Goal: Task Accomplishment & Management: Use online tool/utility

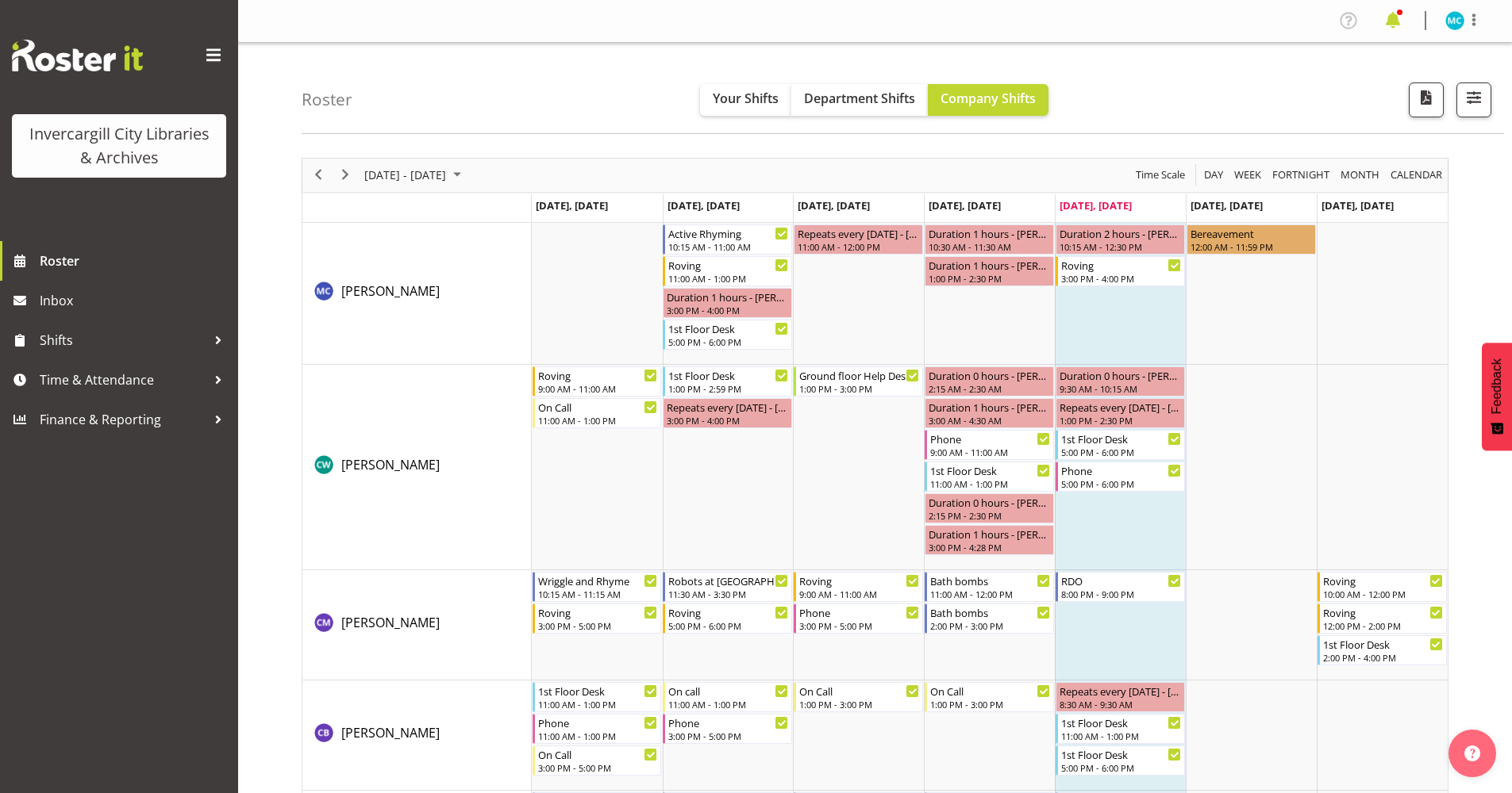
click at [1398, 21] on span at bounding box center [1392, 20] width 26 height 26
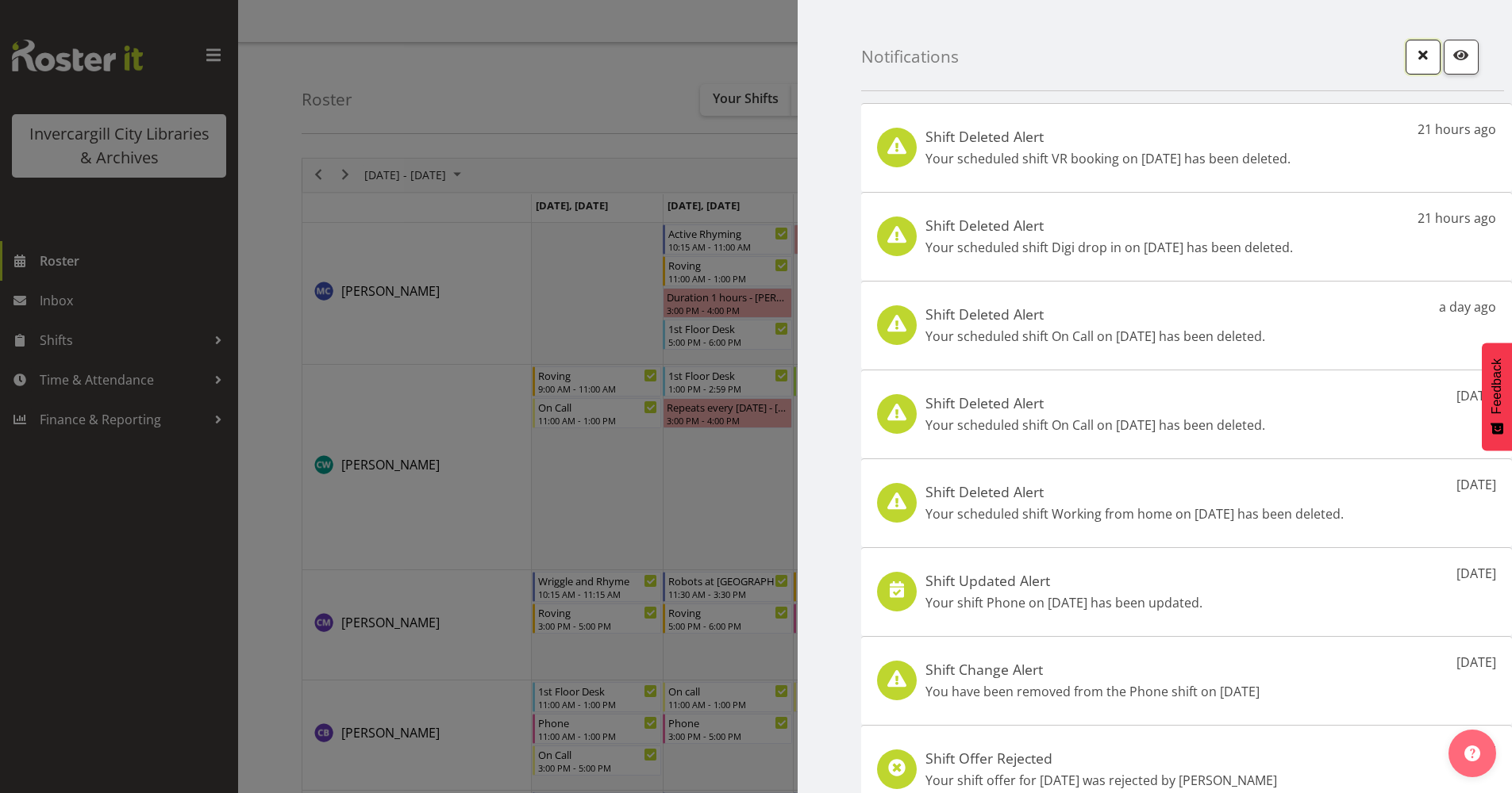
click at [1414, 56] on span "button" at bounding box center [1424, 55] width 21 height 21
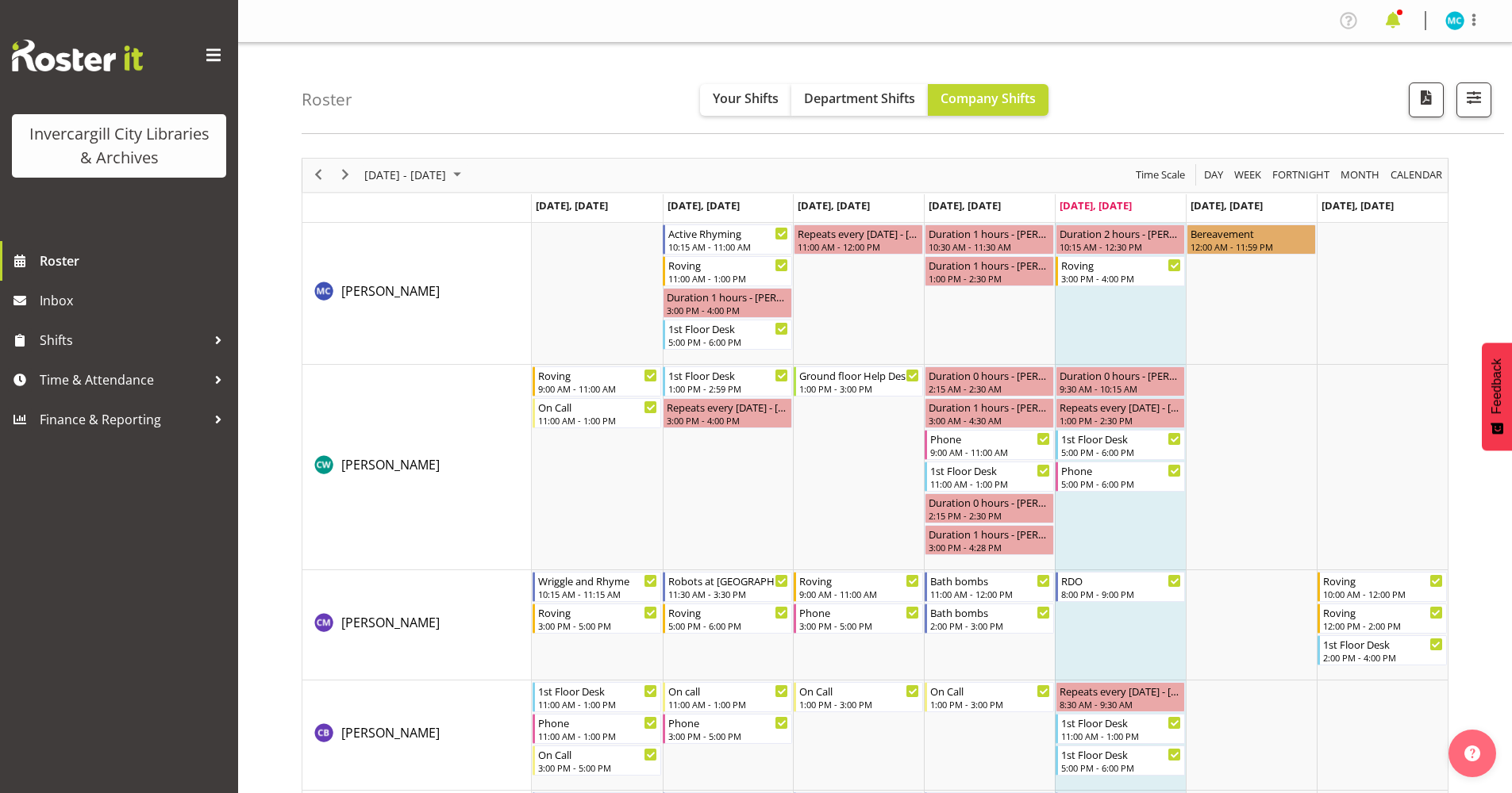
click at [1393, 15] on span at bounding box center [1392, 20] width 26 height 26
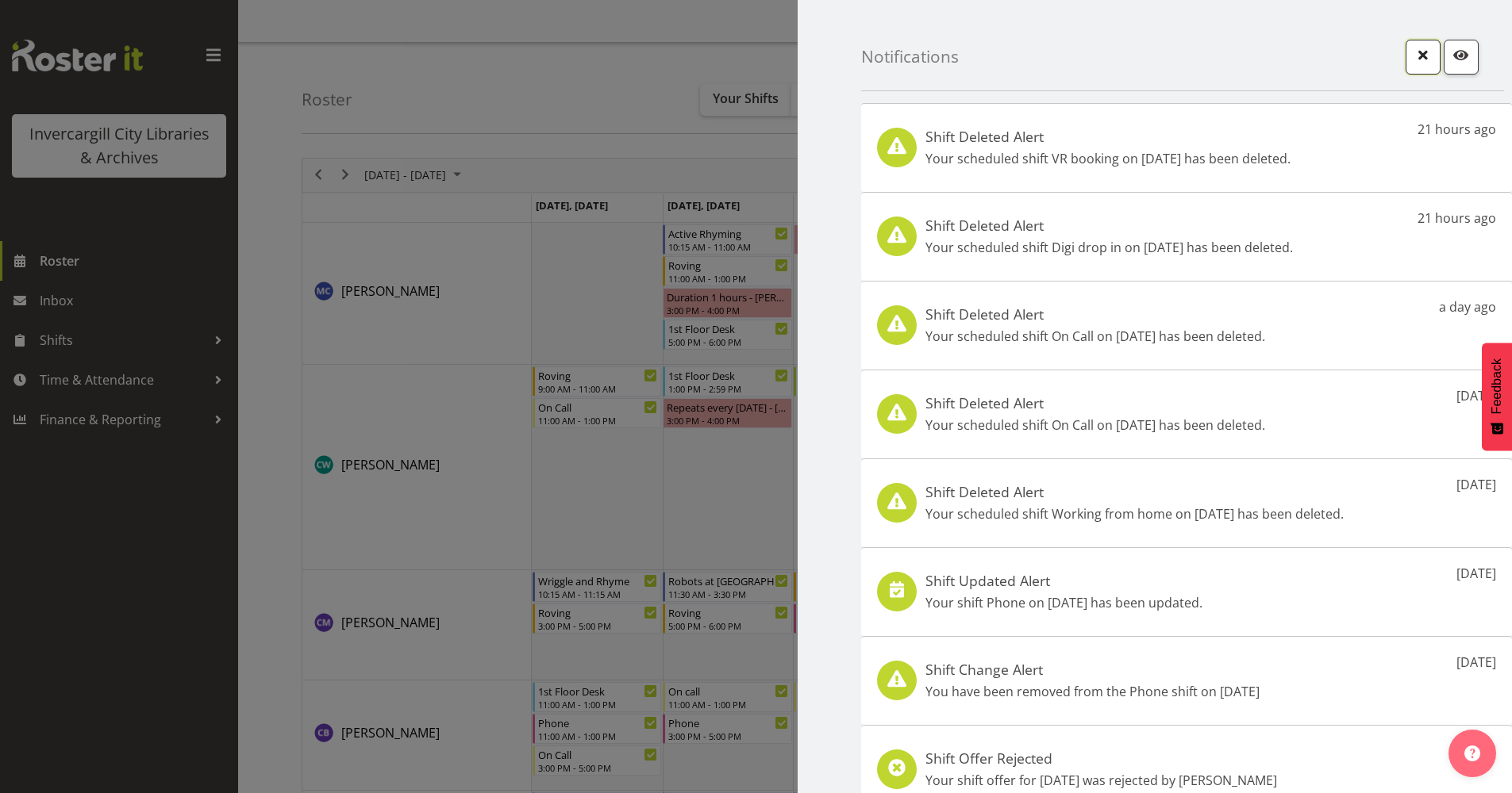
click at [1406, 60] on button "button" at bounding box center [1423, 57] width 35 height 35
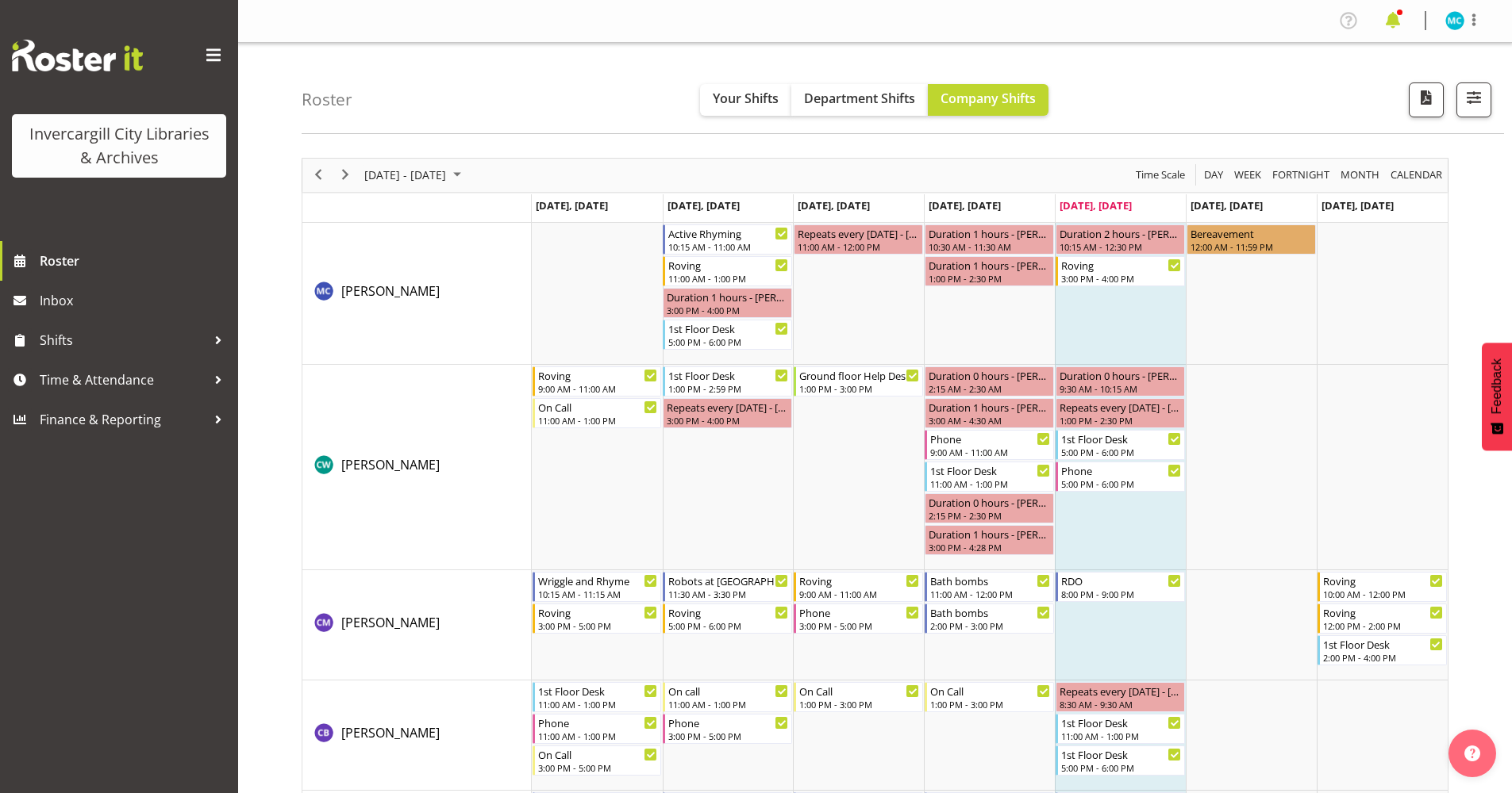
click at [1387, 22] on span at bounding box center [1392, 20] width 26 height 26
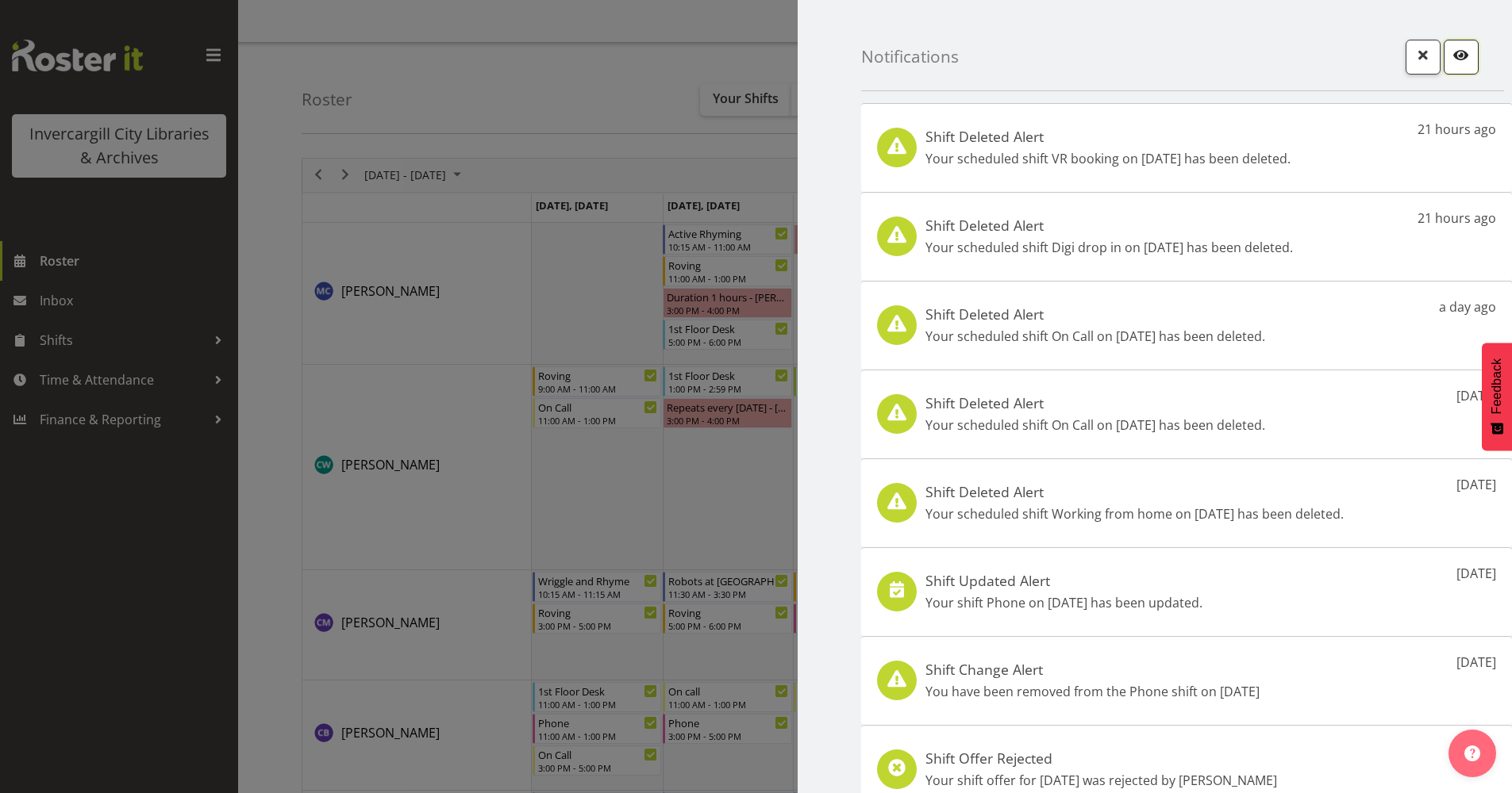
click at [1460, 65] on span "button" at bounding box center [1462, 55] width 21 height 21
click at [1347, 163] on div "Shift Deleted Alert Your scheduled shift VR booking on 2nd Oct has been deleted…" at bounding box center [1186, 148] width 651 height 89
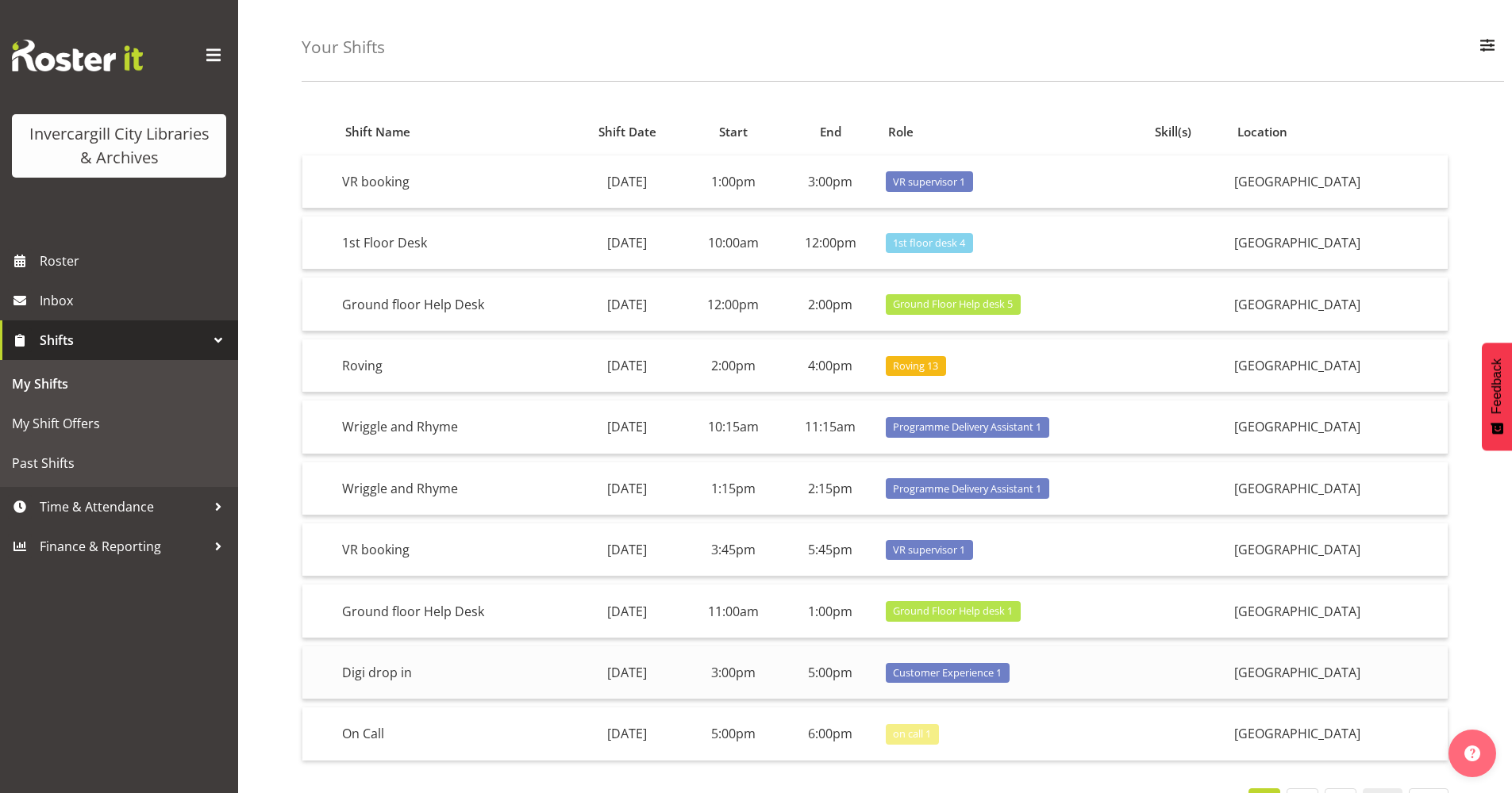
scroll to position [103, 0]
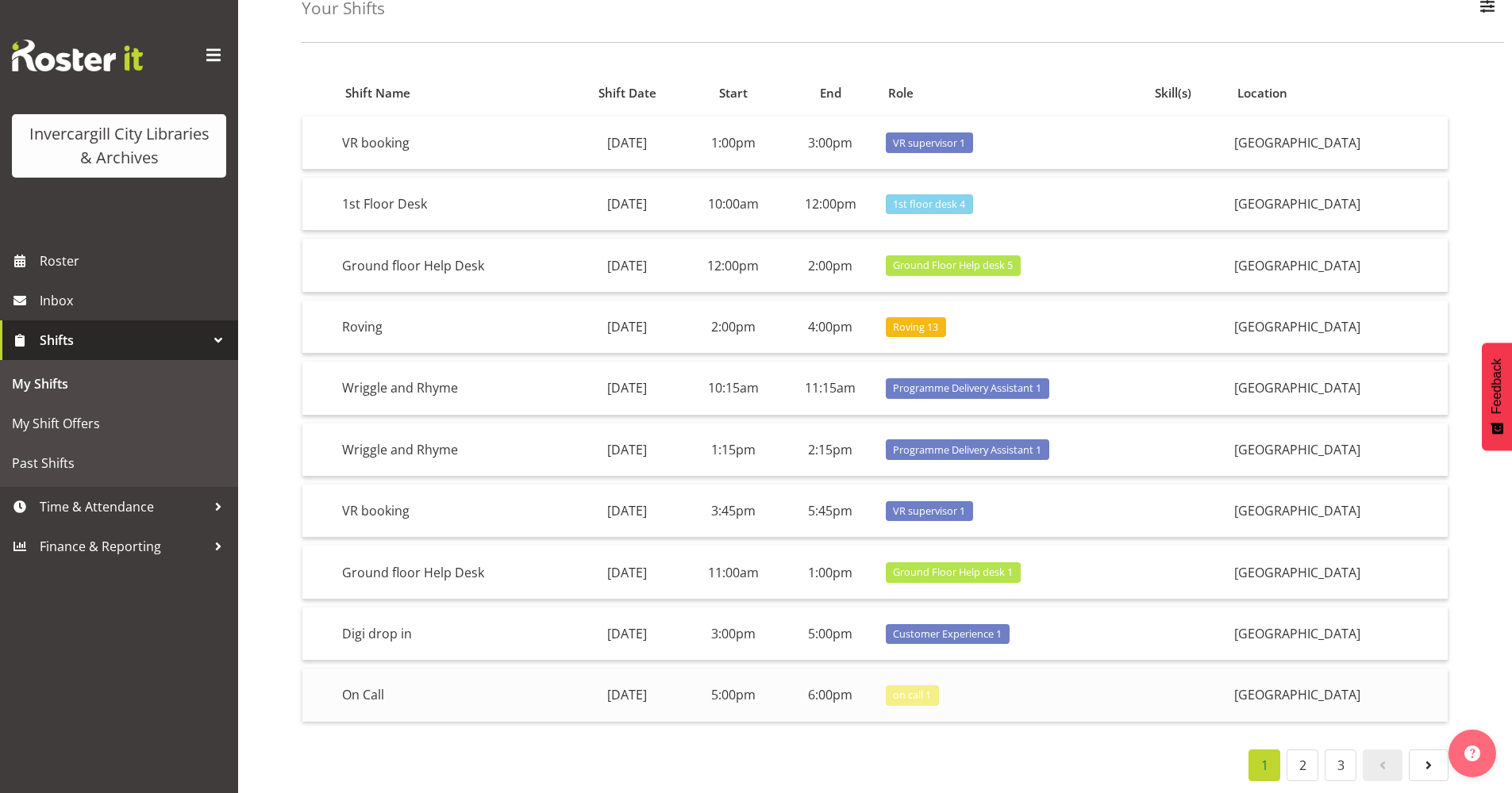
click at [770, 701] on td "5:00pm" at bounding box center [734, 694] width 97 height 52
click at [782, 628] on td "3:00pm" at bounding box center [734, 635] width 97 height 53
click at [782, 553] on td "11:00am" at bounding box center [734, 572] width 97 height 53
click at [782, 497] on td "3:45pm" at bounding box center [734, 511] width 97 height 53
click at [782, 451] on td "1:15pm" at bounding box center [734, 451] width 97 height 53
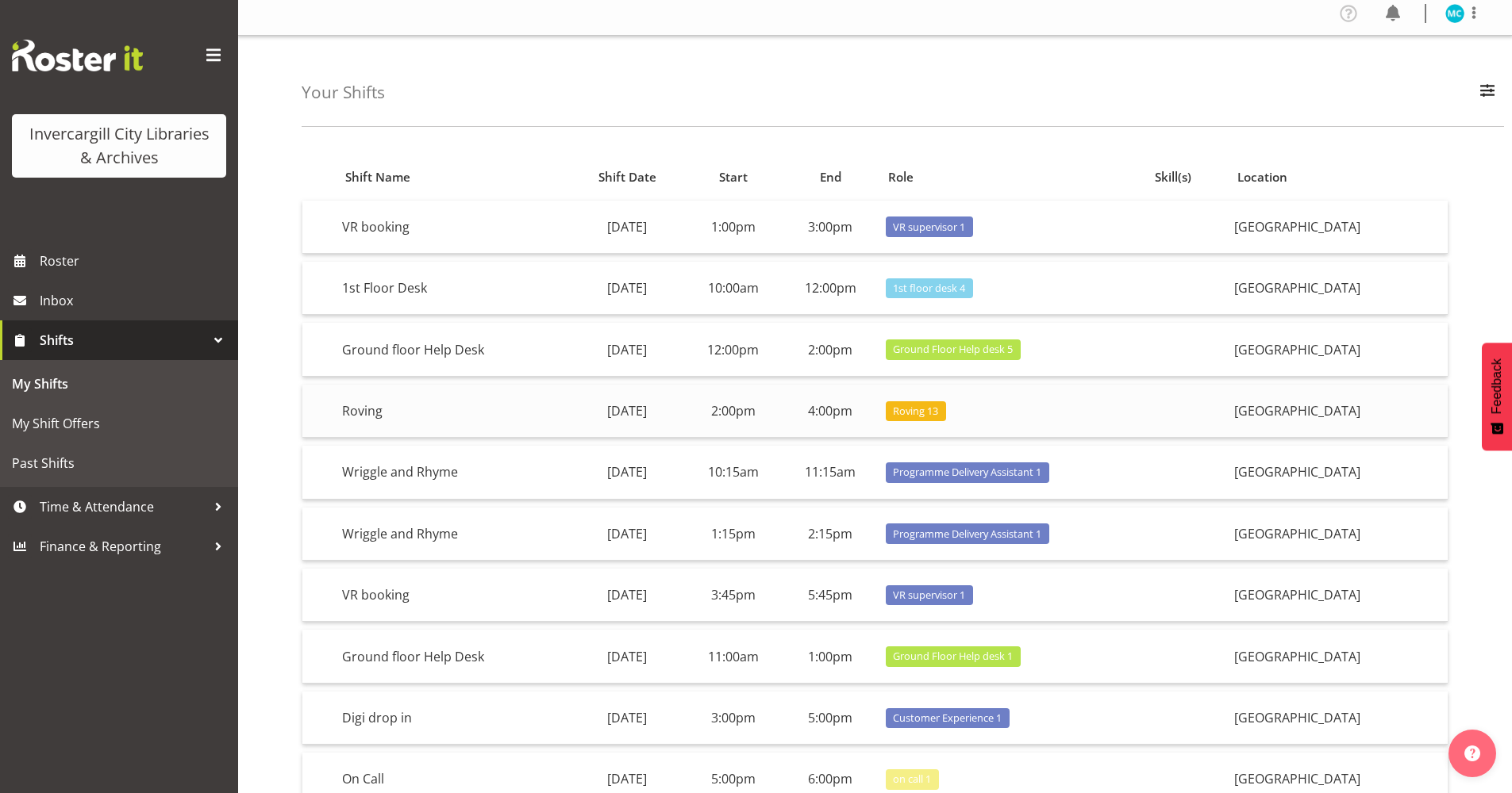
scroll to position [0, 0]
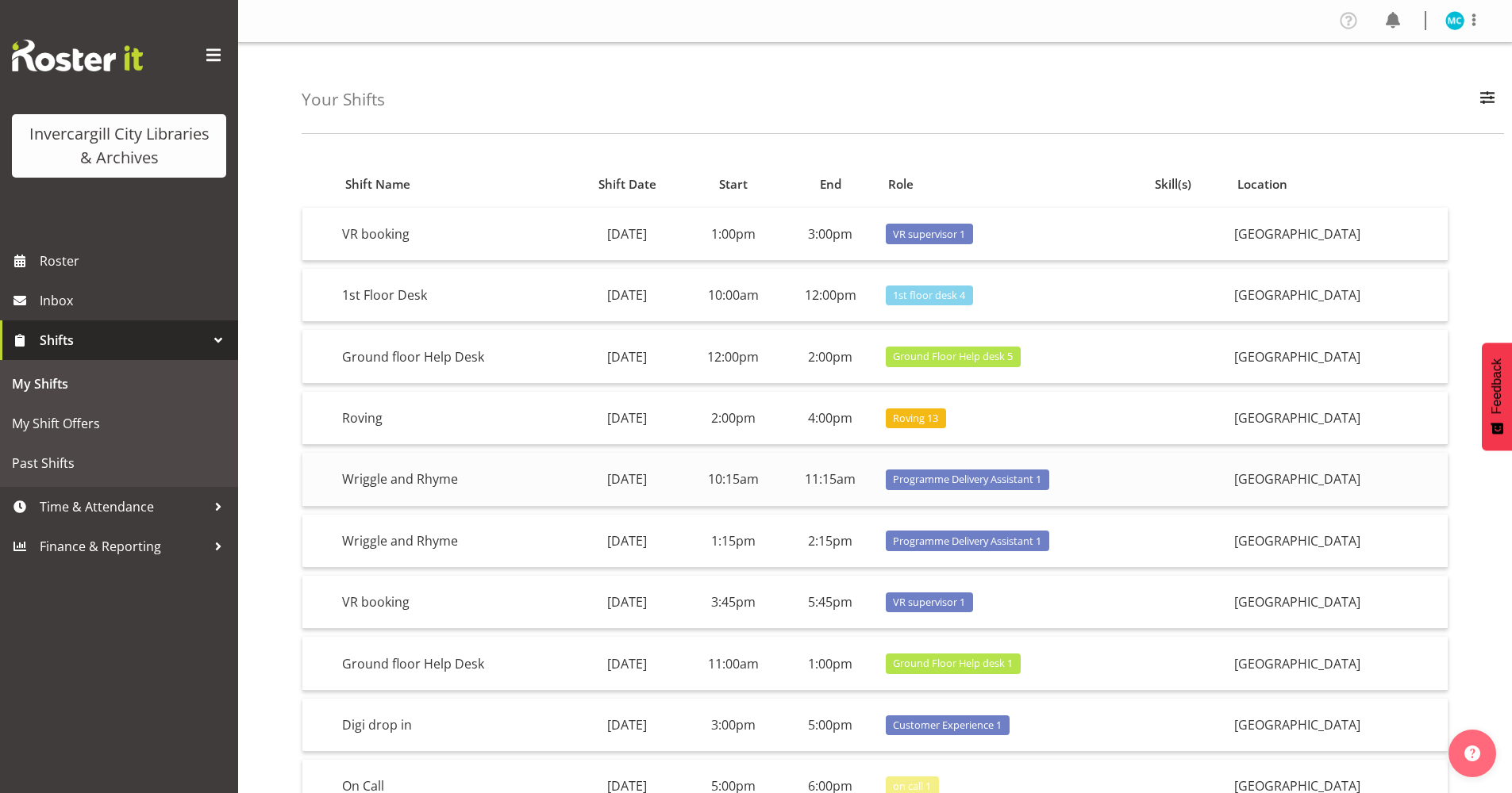
click at [778, 468] on td "10:15am" at bounding box center [734, 480] width 97 height 53
click at [782, 399] on td "2:00pm" at bounding box center [734, 418] width 97 height 53
click at [782, 365] on td "12:00pm" at bounding box center [734, 357] width 97 height 53
click at [782, 298] on td "10:00am" at bounding box center [734, 296] width 97 height 53
click at [782, 238] on td "1:00pm" at bounding box center [734, 234] width 97 height 53
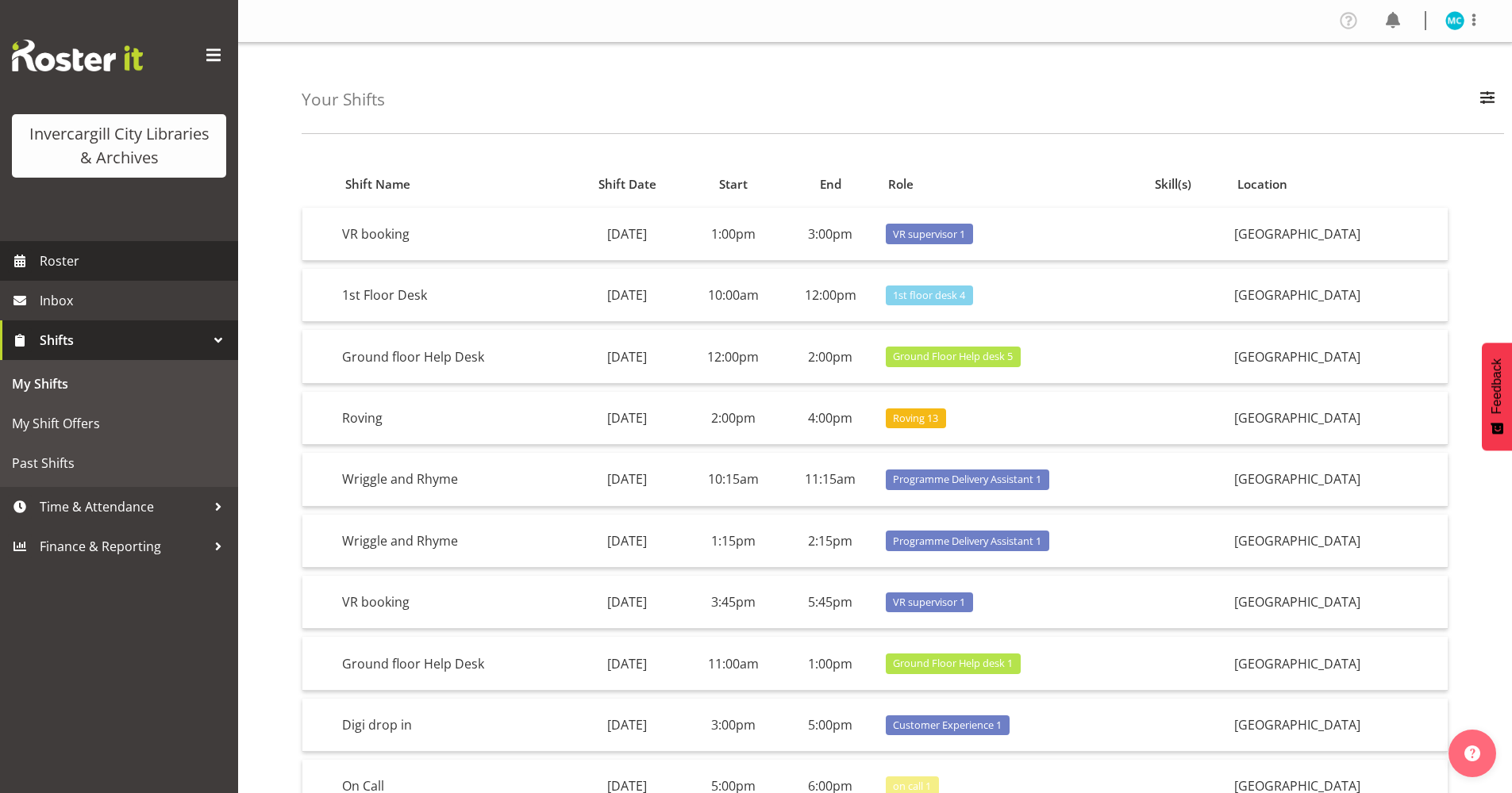
click at [52, 257] on span "Roster" at bounding box center [135, 261] width 191 height 24
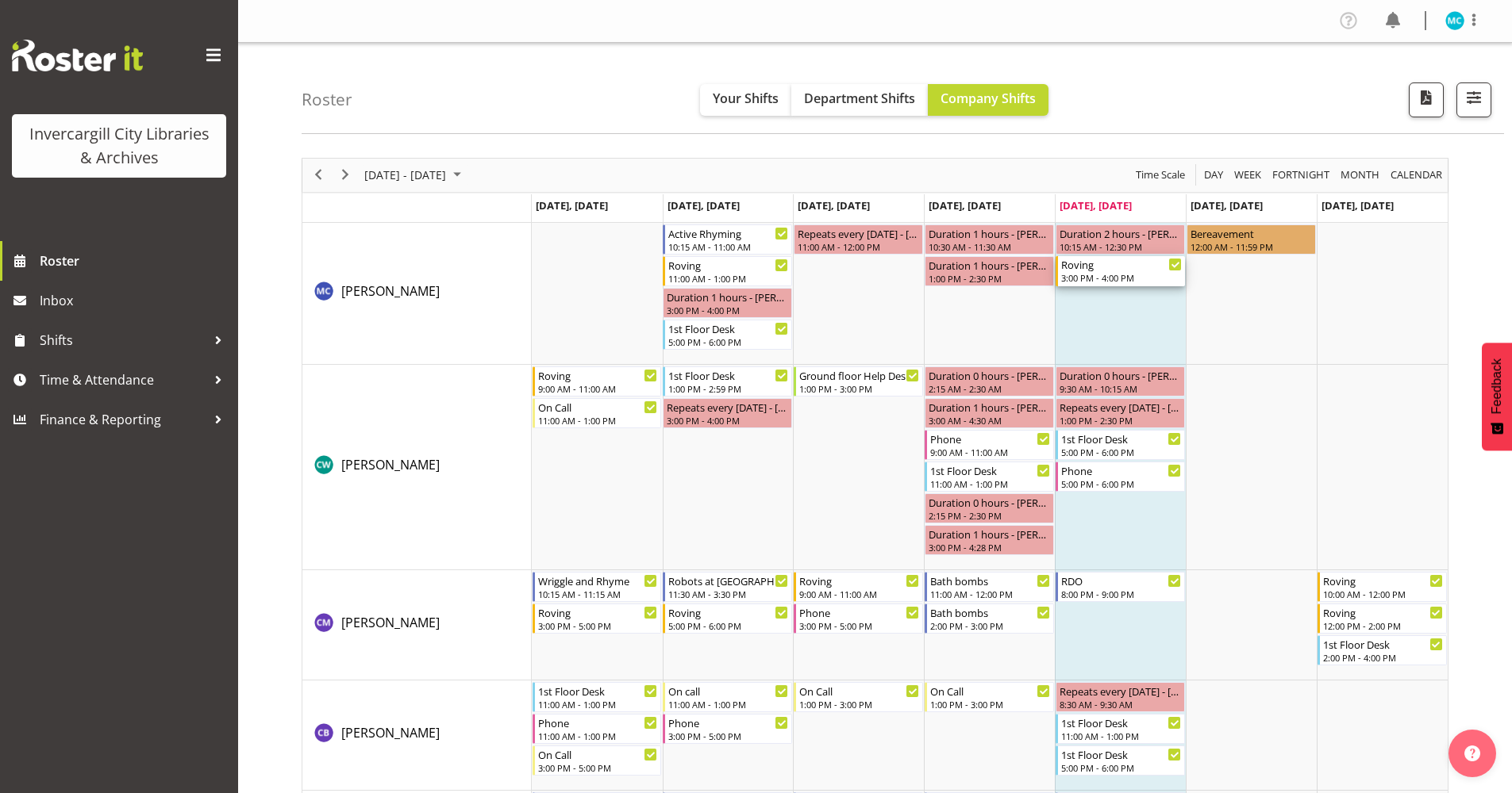
click at [1104, 271] on div "Roving 3:00 PM - 4:00 PM" at bounding box center [1121, 271] width 121 height 30
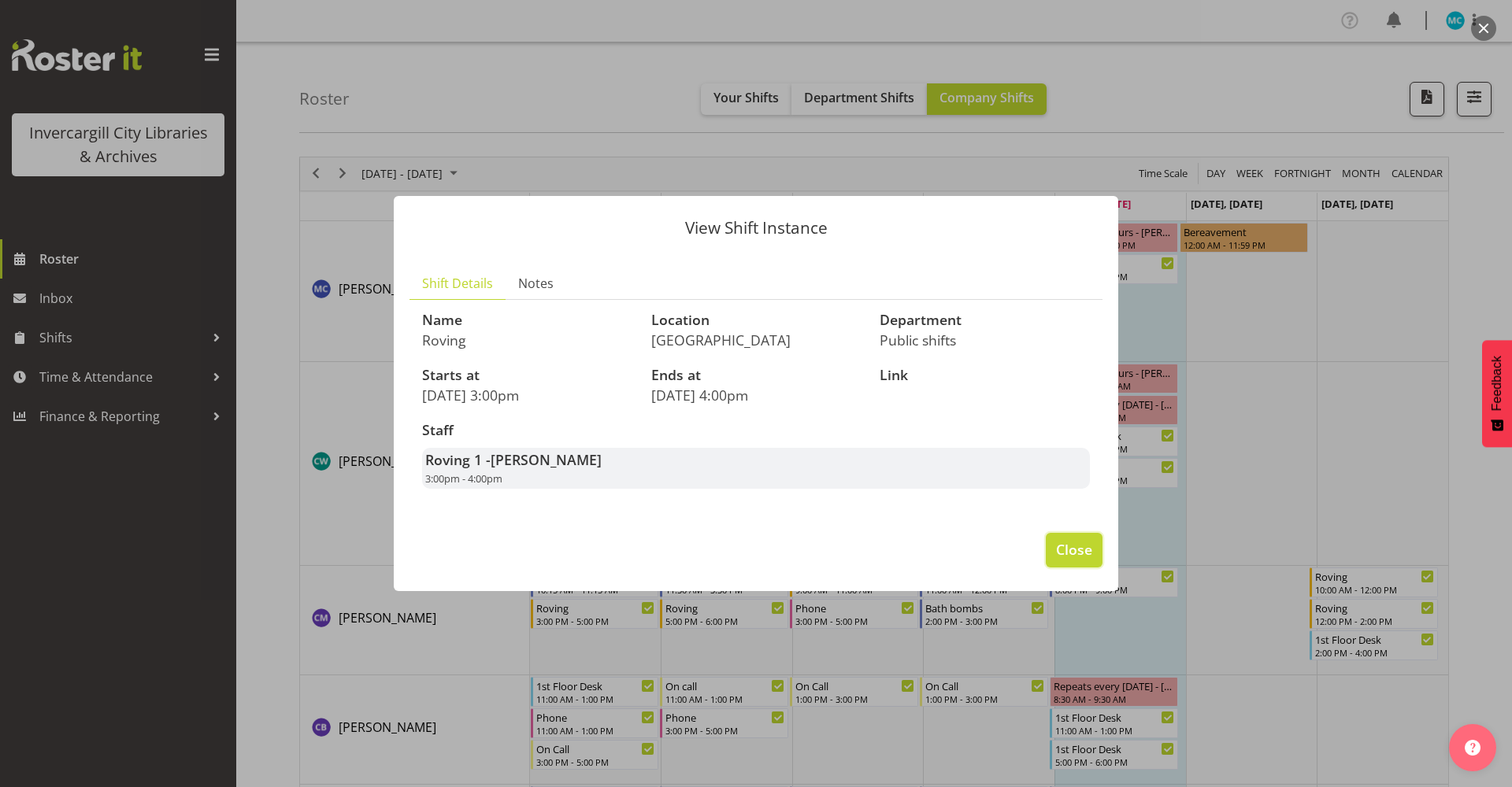
click at [1067, 550] on span "Close" at bounding box center [1073, 550] width 36 height 21
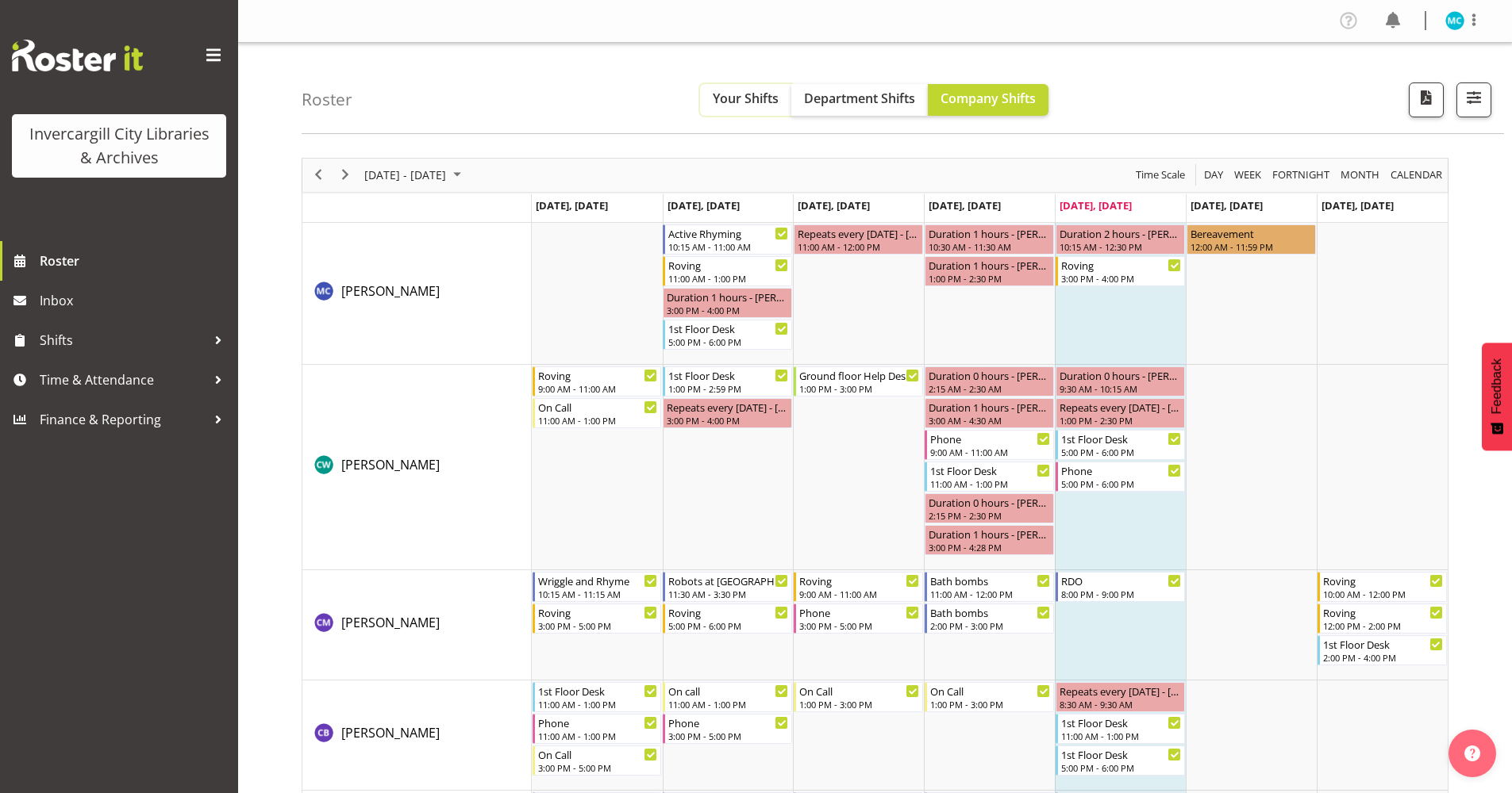
click at [742, 102] on span "Your Shifts" at bounding box center [745, 99] width 65 height 17
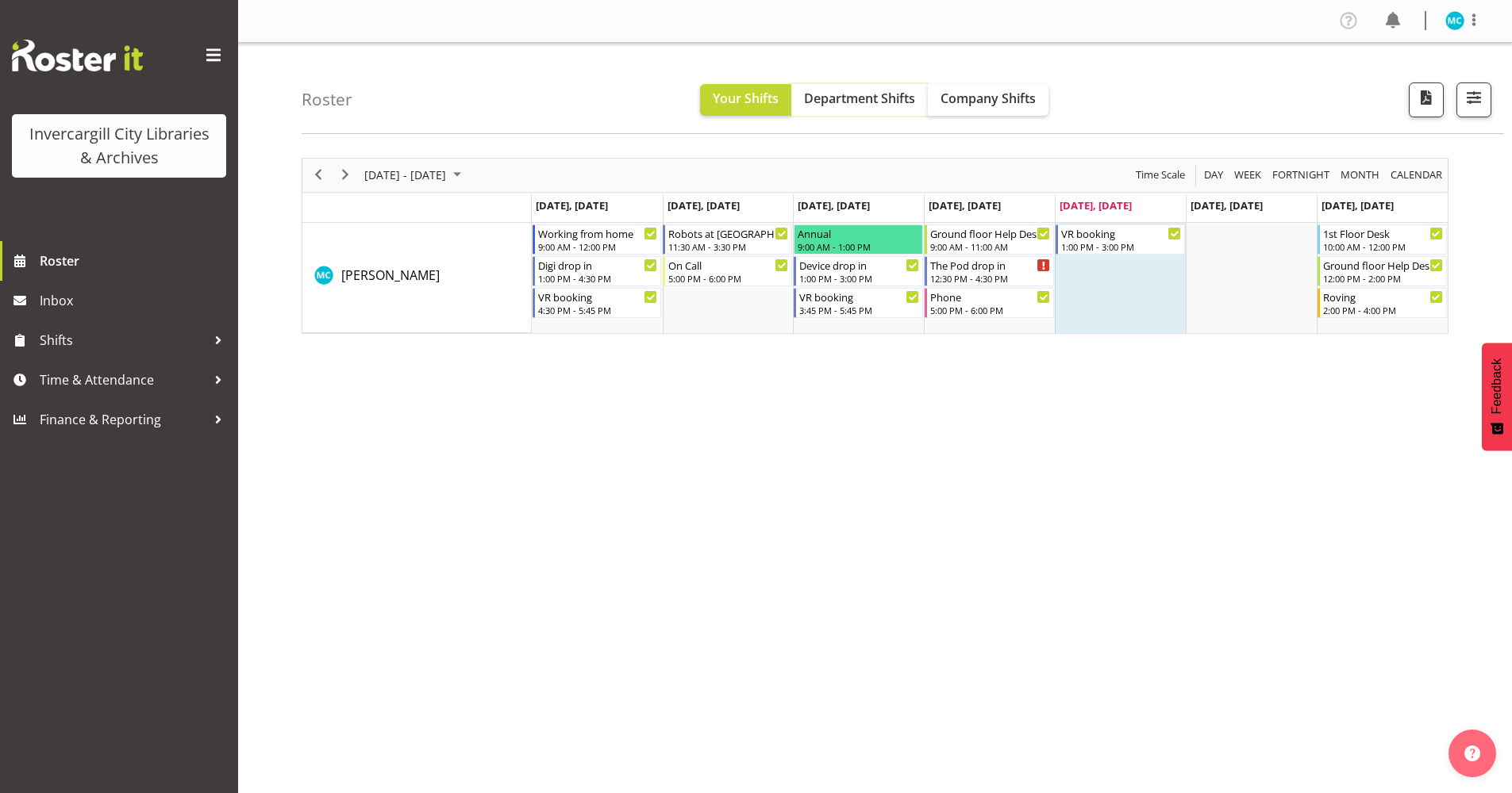
click at [839, 99] on span "Department Shifts" at bounding box center [859, 99] width 111 height 17
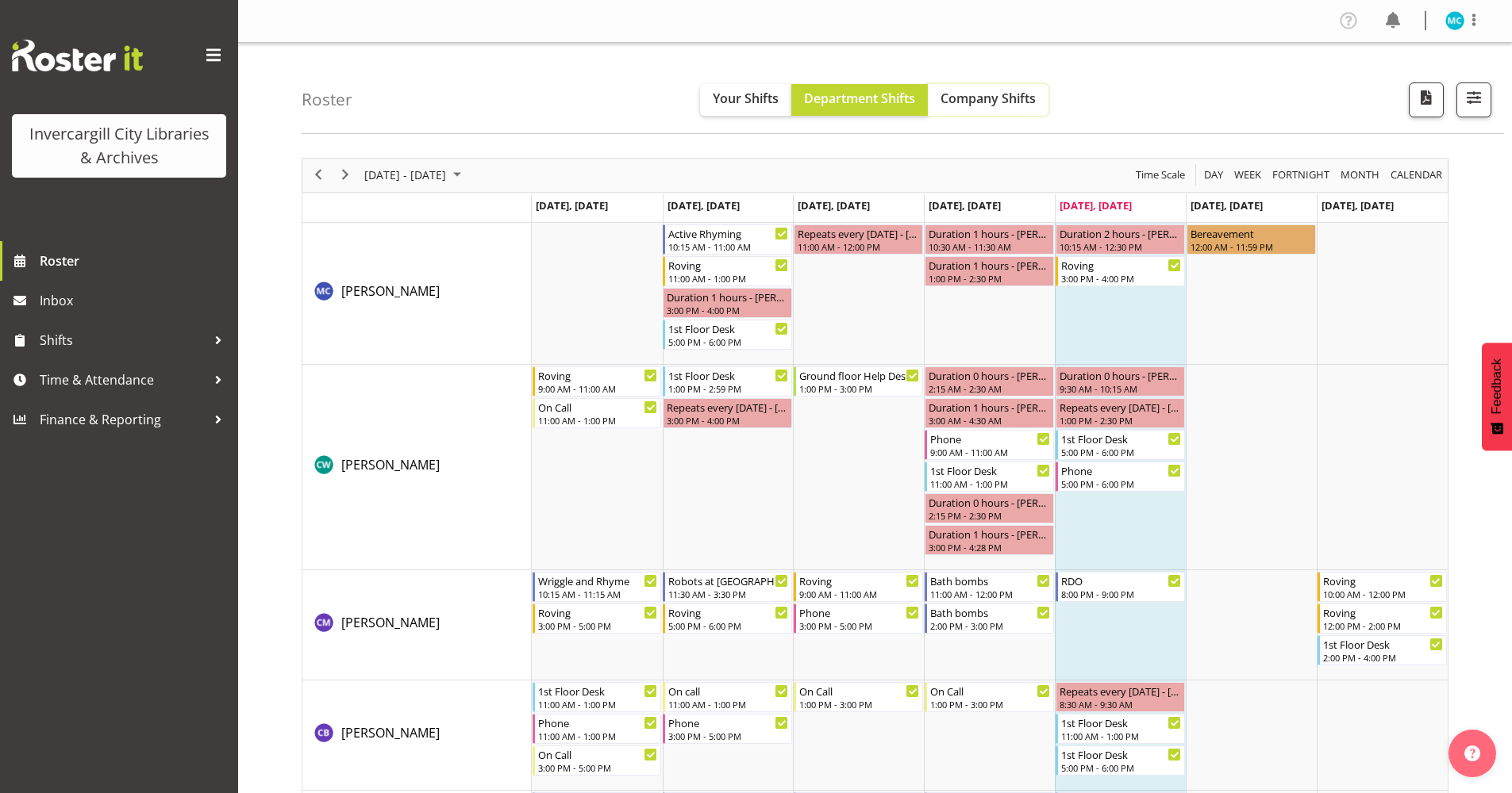
click at [980, 95] on span "Company Shifts" at bounding box center [988, 99] width 95 height 17
